Goal: Task Accomplishment & Management: Manage account settings

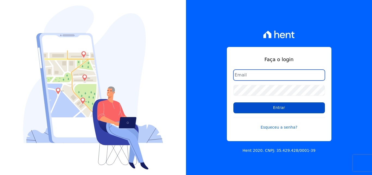
type input "comercialadm2@fontanive.com.br"
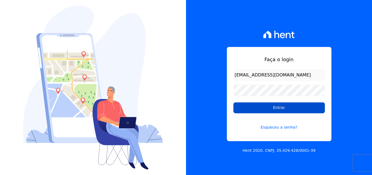
click at [266, 107] on input "Entrar" at bounding box center [280, 107] width 92 height 11
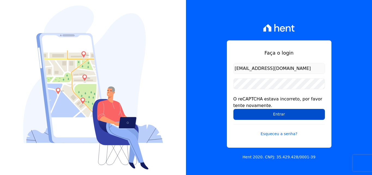
click at [293, 116] on input "Entrar" at bounding box center [280, 114] width 92 height 11
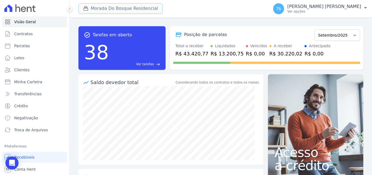
click at [134, 10] on button "Morada Do Bosque Residencial" at bounding box center [120, 8] width 84 height 10
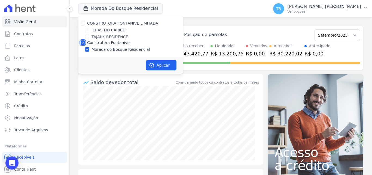
click at [83, 44] on input "Construtora Fontanive" at bounding box center [83, 42] width 4 height 4
checkbox input "false"
click at [89, 29] on input "ILHAS DO CARIBE II" at bounding box center [87, 30] width 4 height 4
checkbox input "true"
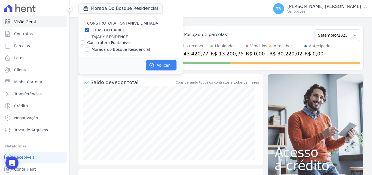
click at [166, 66] on button "Aplicar" at bounding box center [161, 65] width 31 height 10
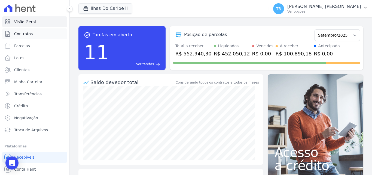
click at [29, 34] on span "Contratos" at bounding box center [23, 33] width 19 height 5
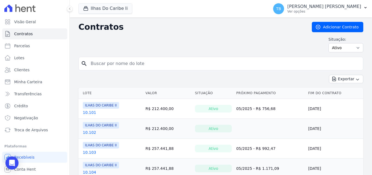
click at [98, 61] on input "search" at bounding box center [224, 63] width 274 height 11
type input "10.104"
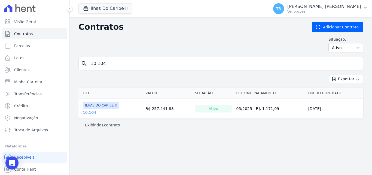
click at [91, 111] on link "10.104" at bounding box center [89, 112] width 13 height 5
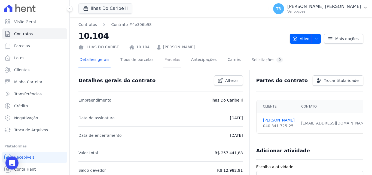
click at [170, 59] on link "Parcelas" at bounding box center [172, 60] width 18 height 14
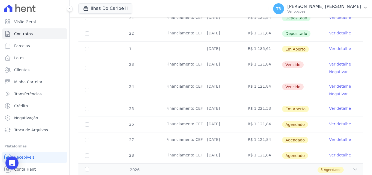
scroll to position [225, 0]
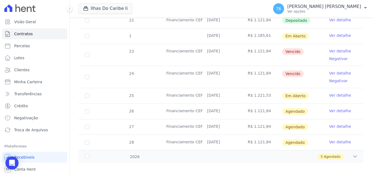
click at [339, 48] on link "Ver detalhe" at bounding box center [340, 50] width 22 height 5
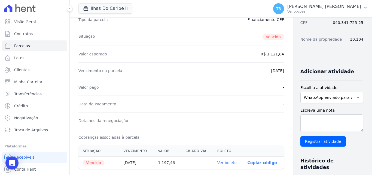
scroll to position [191, 0]
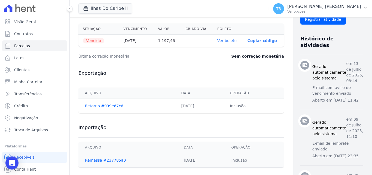
click at [217, 39] on link "Ver boleto" at bounding box center [226, 40] width 19 height 4
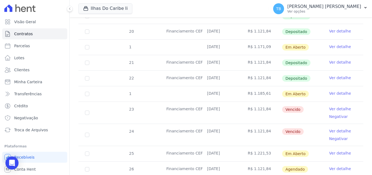
scroll to position [191, 0]
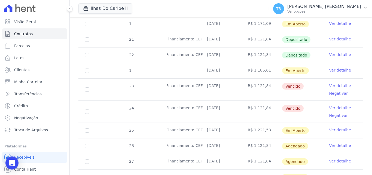
click at [339, 105] on link "Ver detalhe" at bounding box center [340, 107] width 22 height 5
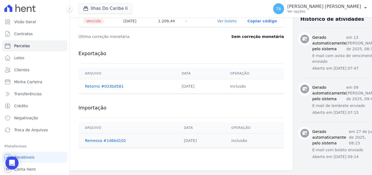
scroll to position [129, 0]
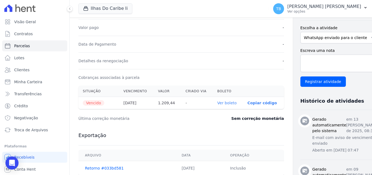
click at [220, 104] on link "Ver boleto" at bounding box center [226, 103] width 19 height 4
